Goal: Find specific page/section: Find specific page/section

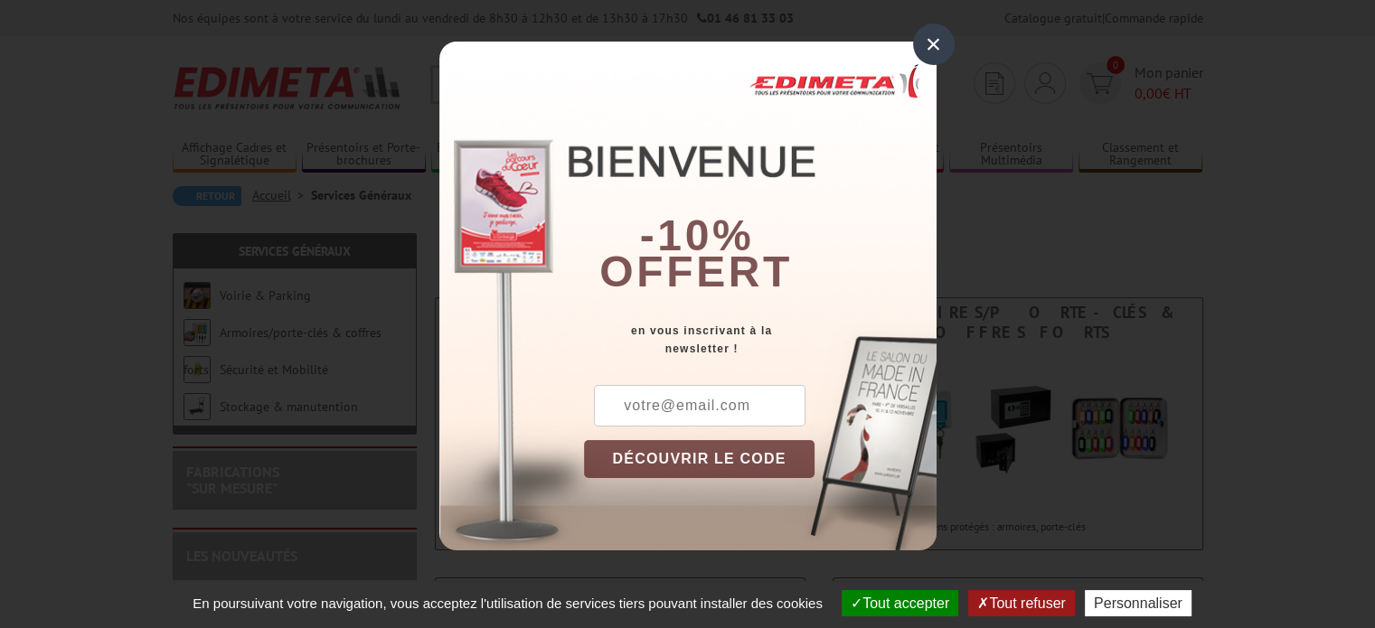
click at [932, 45] on div "×" at bounding box center [934, 45] width 42 height 42
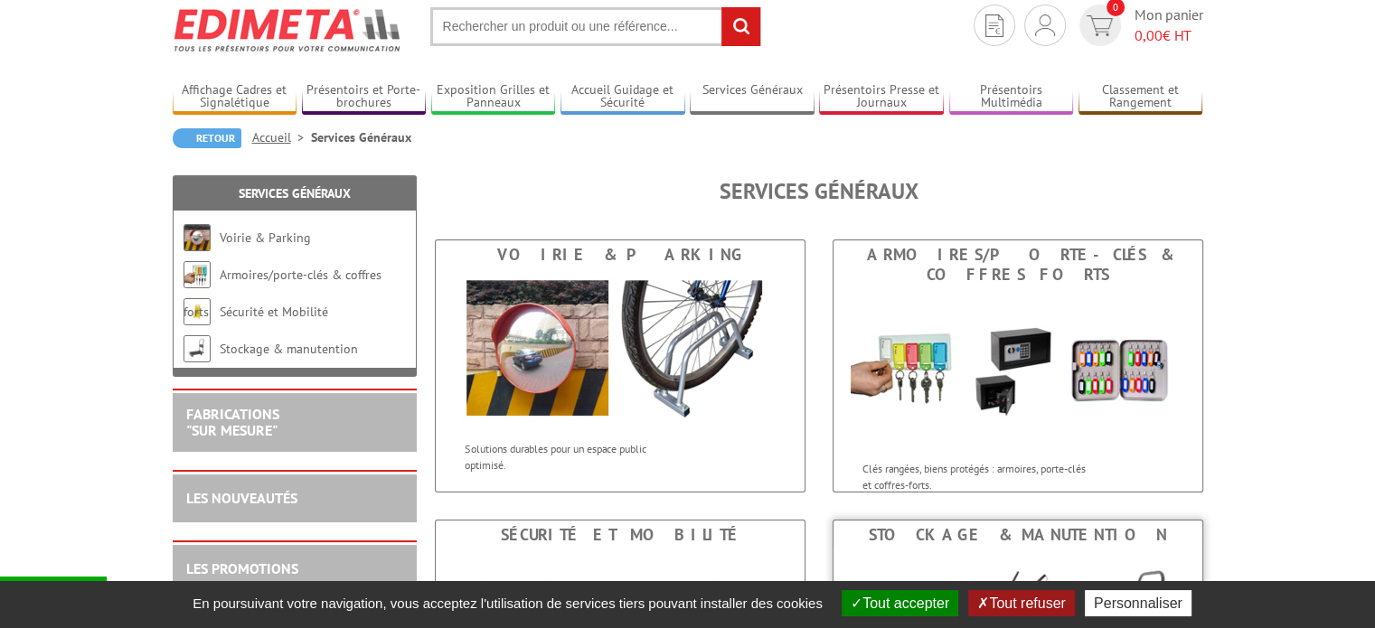
scroll to position [362, 0]
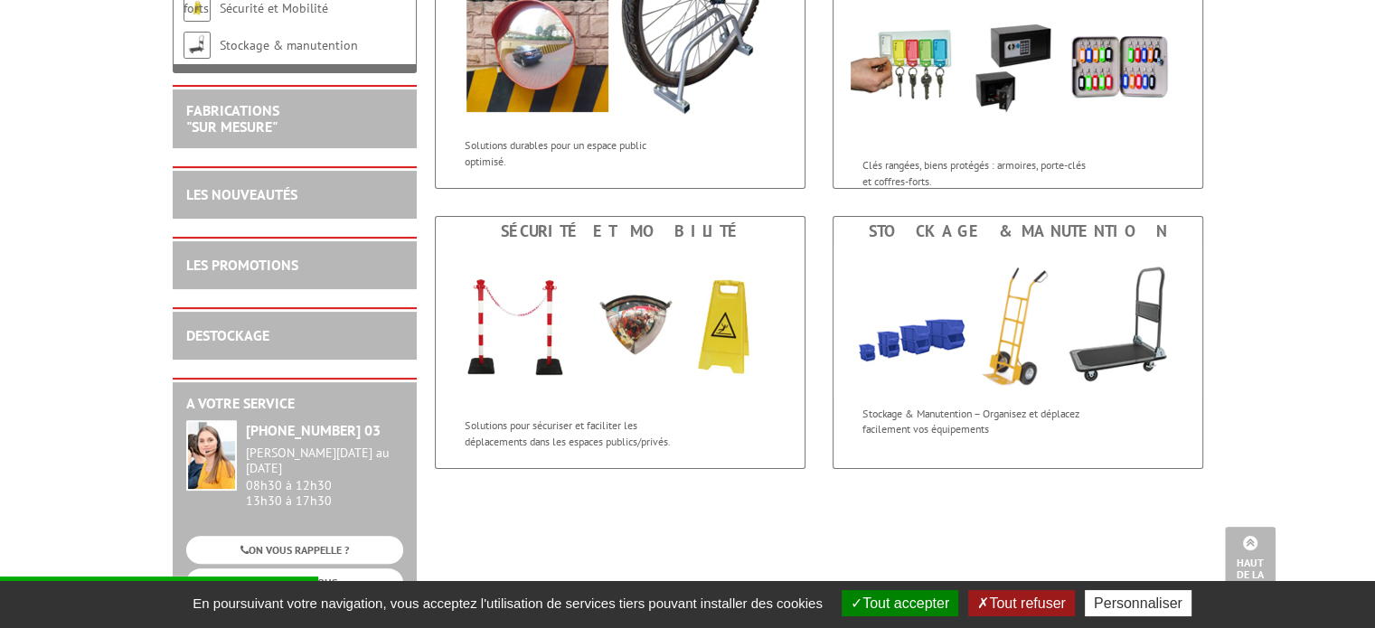
click at [870, 601] on button "Tout accepter" at bounding box center [900, 603] width 117 height 26
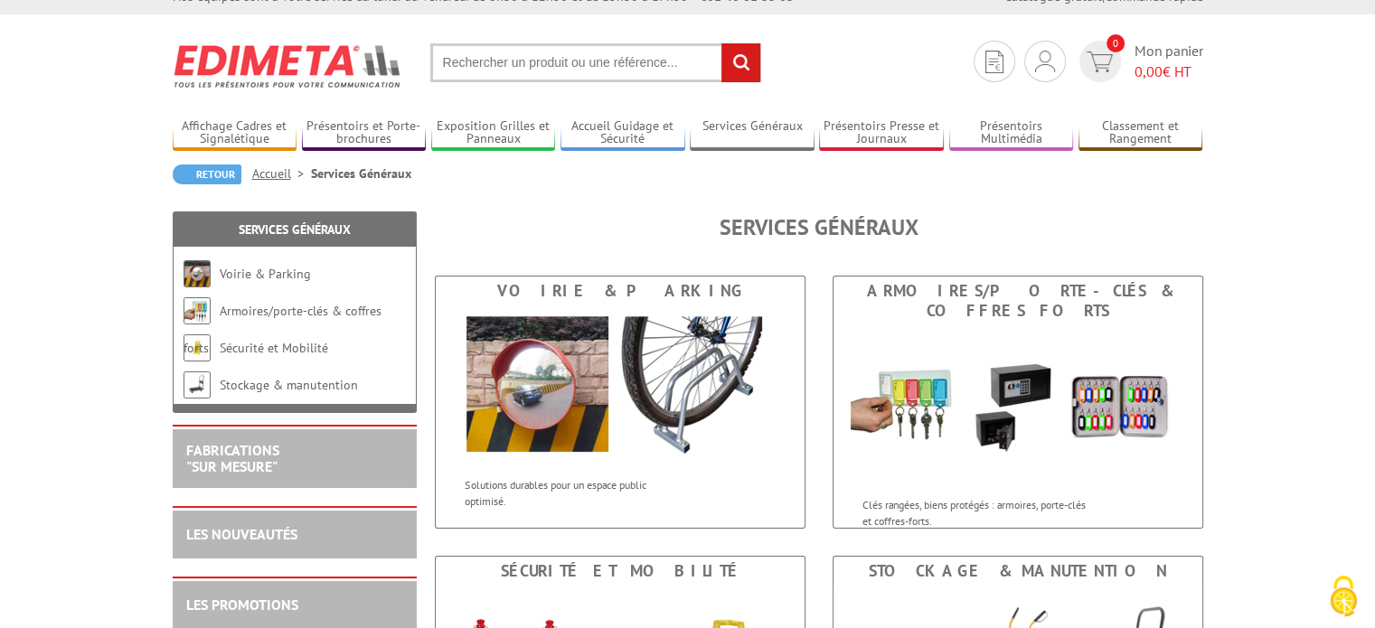
scroll to position [0, 0]
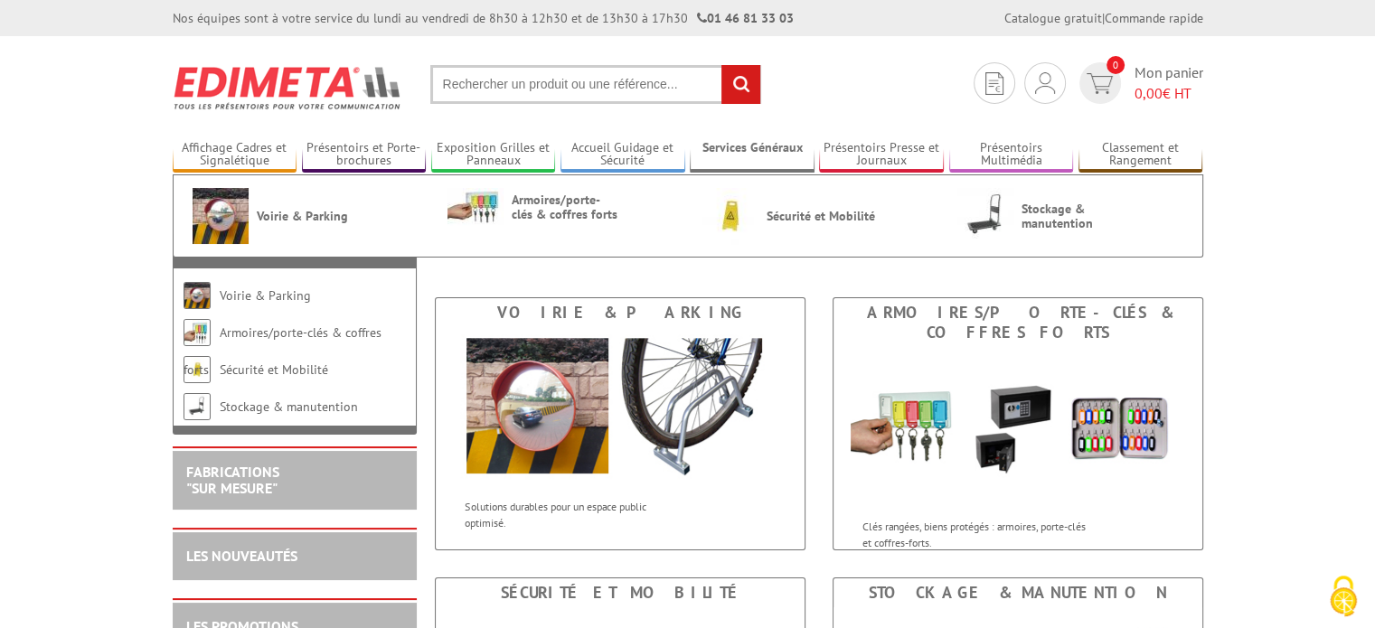
click at [781, 145] on link "Services Généraux" at bounding box center [752, 155] width 125 height 30
